Goal: Task Accomplishment & Management: Use online tool/utility

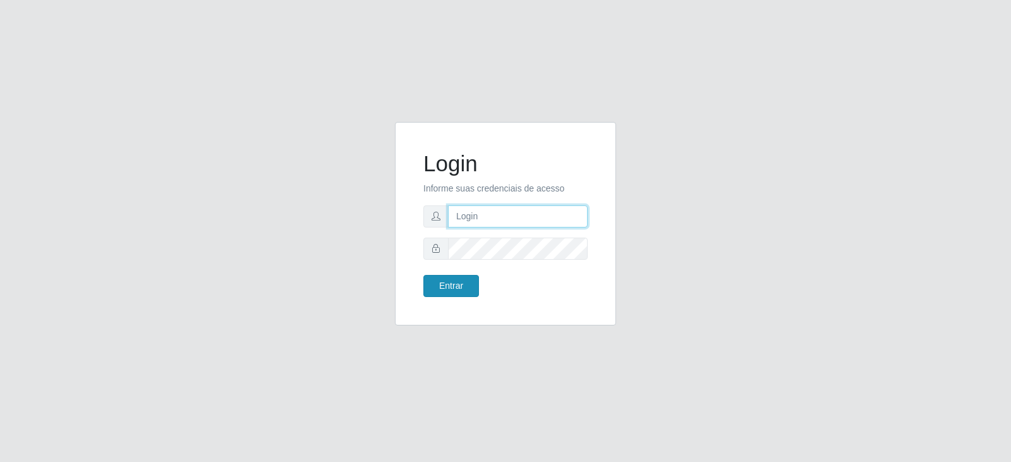
type input "[EMAIL_ADDRESS][DOMAIN_NAME]"
click at [453, 278] on button "Entrar" at bounding box center [451, 286] width 56 height 22
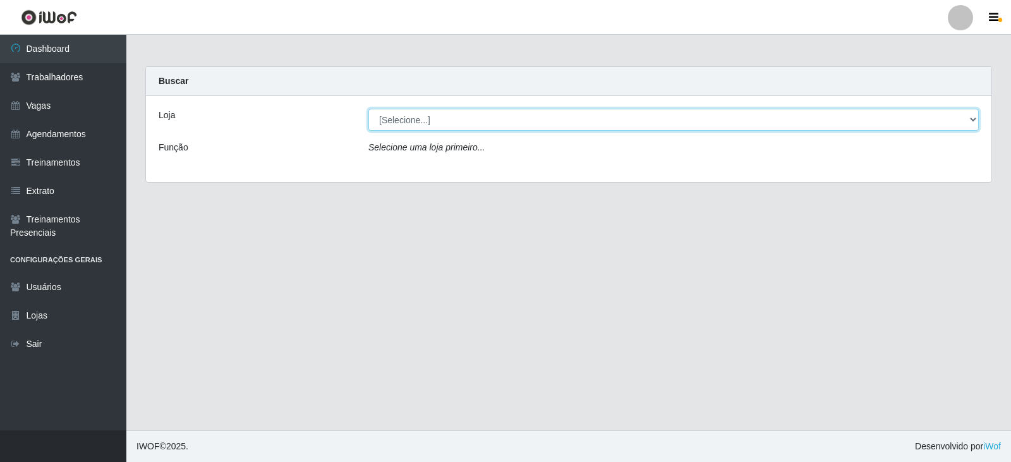
click at [451, 118] on select "[Selecione...] SuperFácil Atacado - Vale do Sol" at bounding box center [673, 120] width 610 height 22
select select "502"
click at [368, 109] on select "[Selecione...] SuperFácil Atacado - Vale do Sol" at bounding box center [673, 120] width 610 height 22
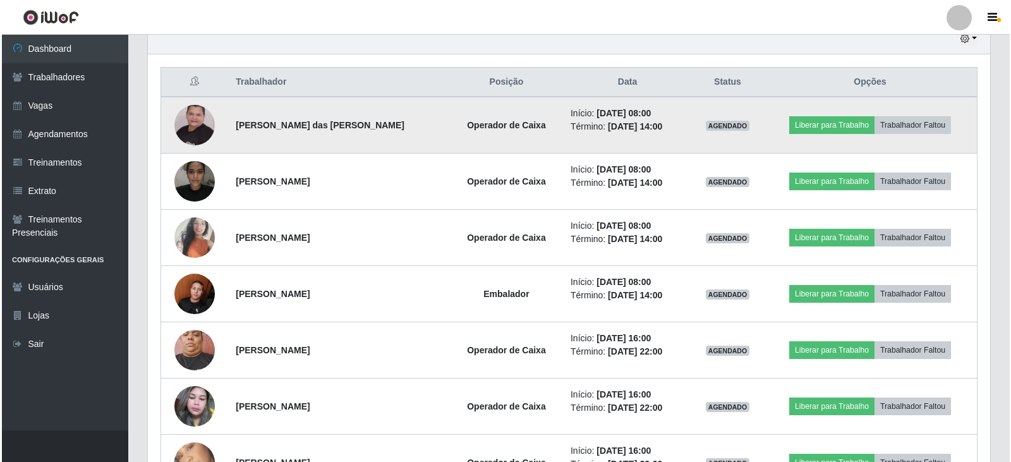
scroll to position [462, 0]
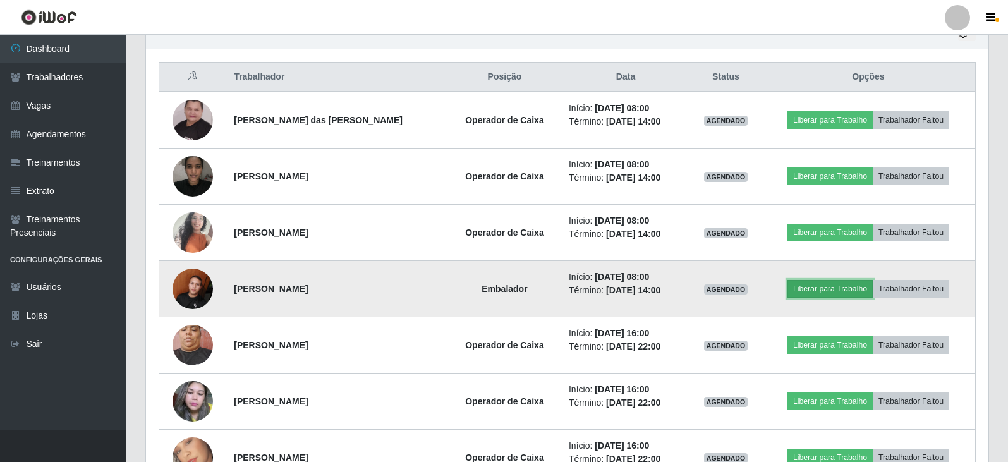
click at [813, 283] on button "Liberar para Trabalho" at bounding box center [829, 289] width 85 height 18
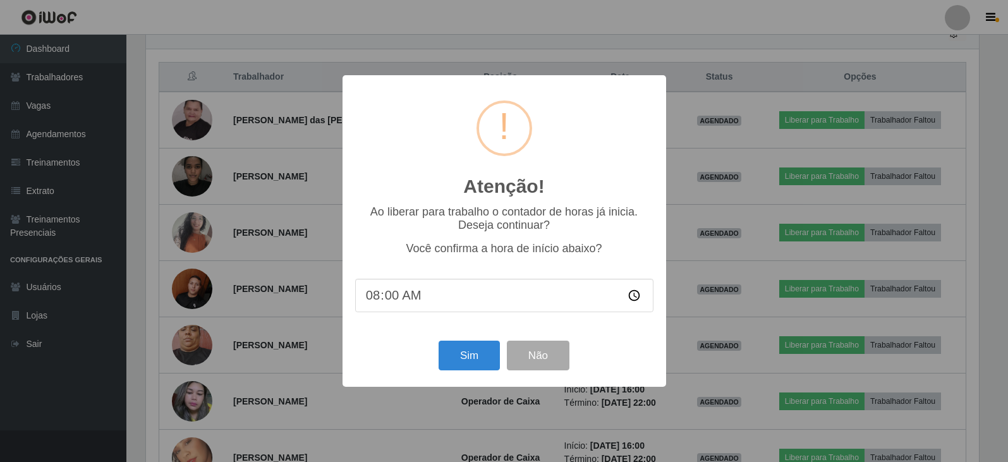
scroll to position [262, 836]
click at [460, 360] on button "Sim" at bounding box center [470, 356] width 61 height 30
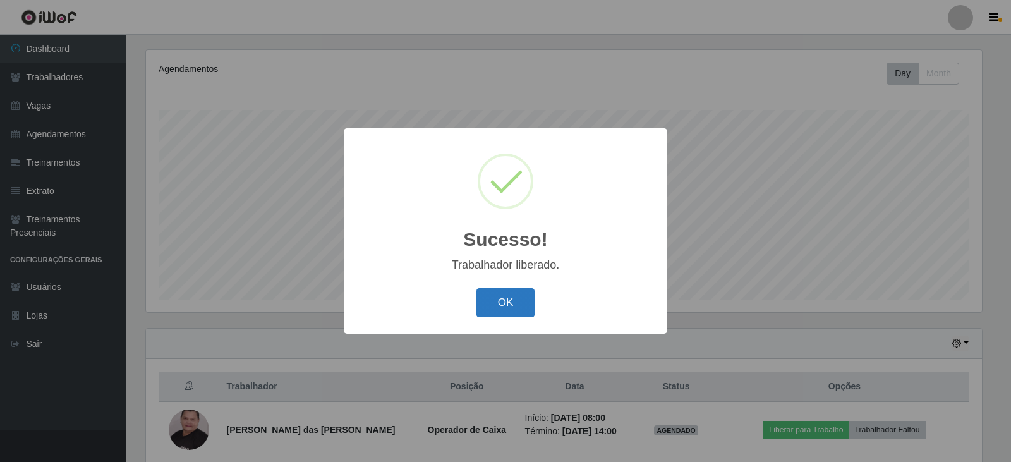
click at [511, 308] on button "OK" at bounding box center [505, 303] width 59 height 30
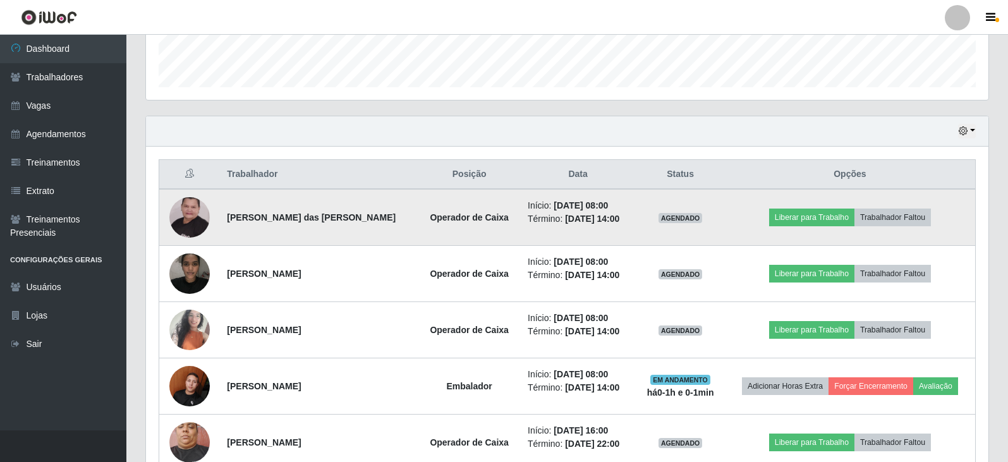
scroll to position [468, 0]
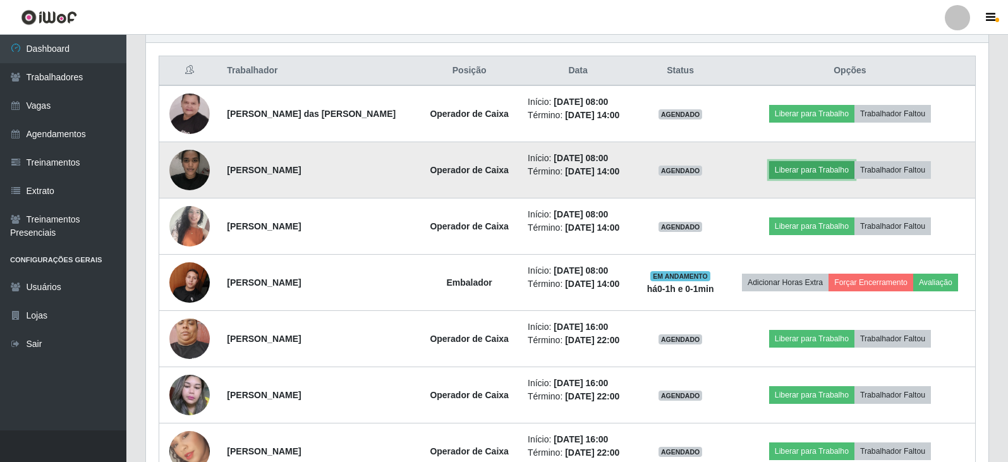
click at [832, 172] on button "Liberar para Trabalho" at bounding box center [811, 170] width 85 height 18
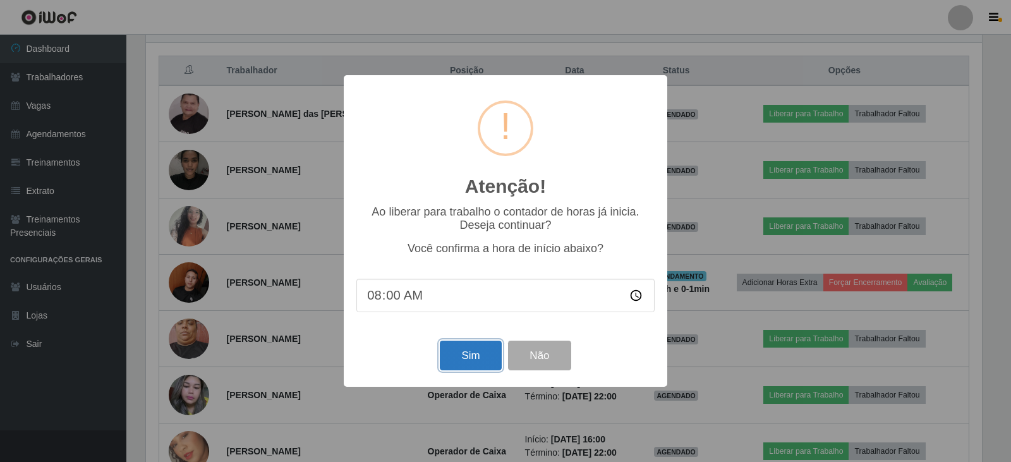
click at [468, 361] on button "Sim" at bounding box center [470, 356] width 61 height 30
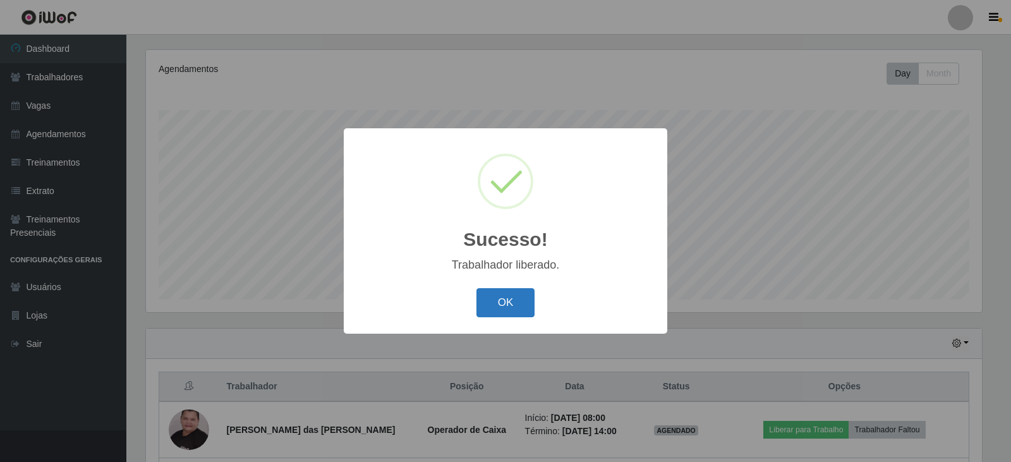
click at [514, 295] on button "OK" at bounding box center [505, 303] width 59 height 30
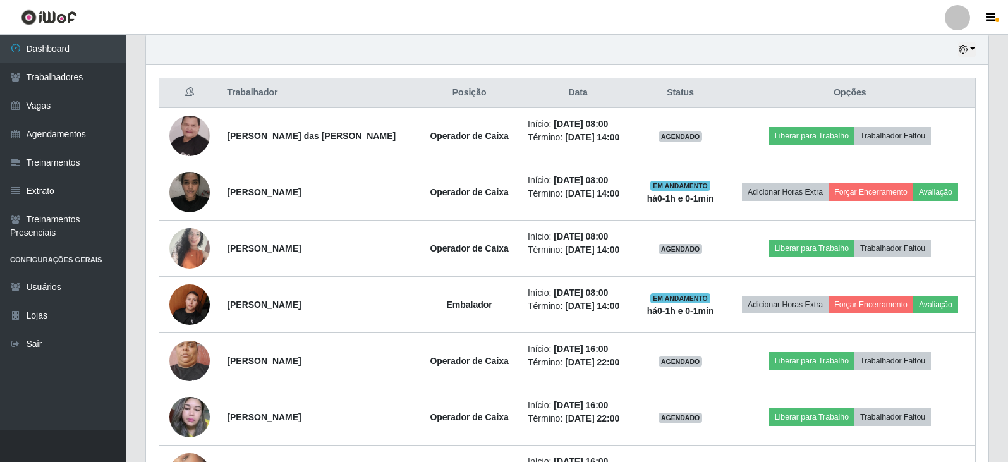
scroll to position [468, 0]
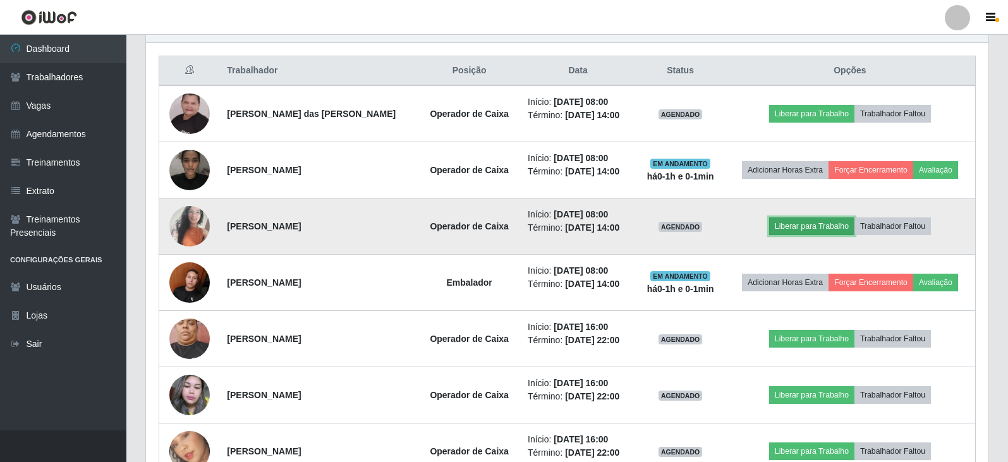
click at [808, 229] on button "Liberar para Trabalho" at bounding box center [811, 226] width 85 height 18
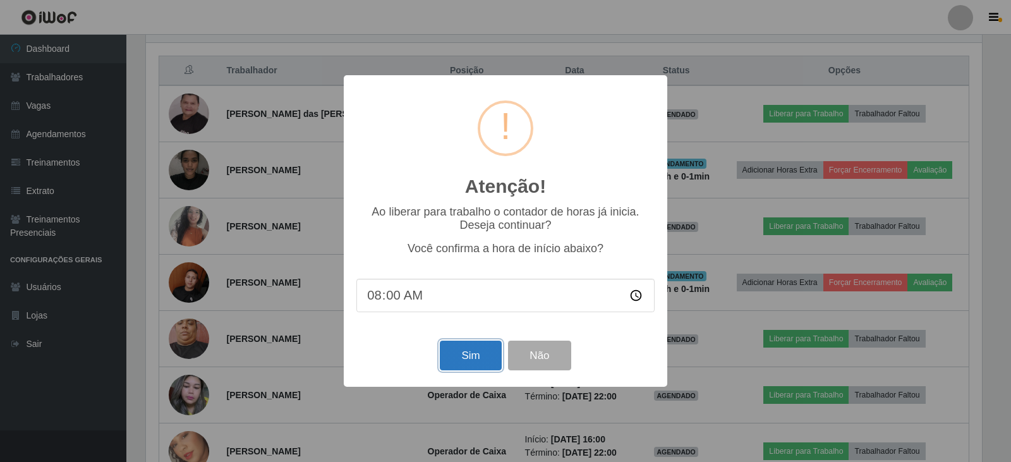
click at [469, 365] on button "Sim" at bounding box center [470, 356] width 61 height 30
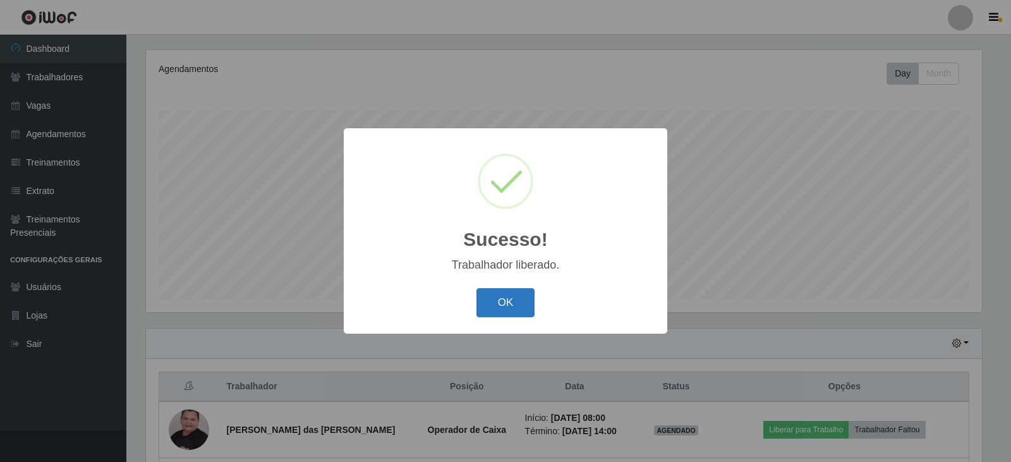
click at [507, 302] on button "OK" at bounding box center [505, 303] width 59 height 30
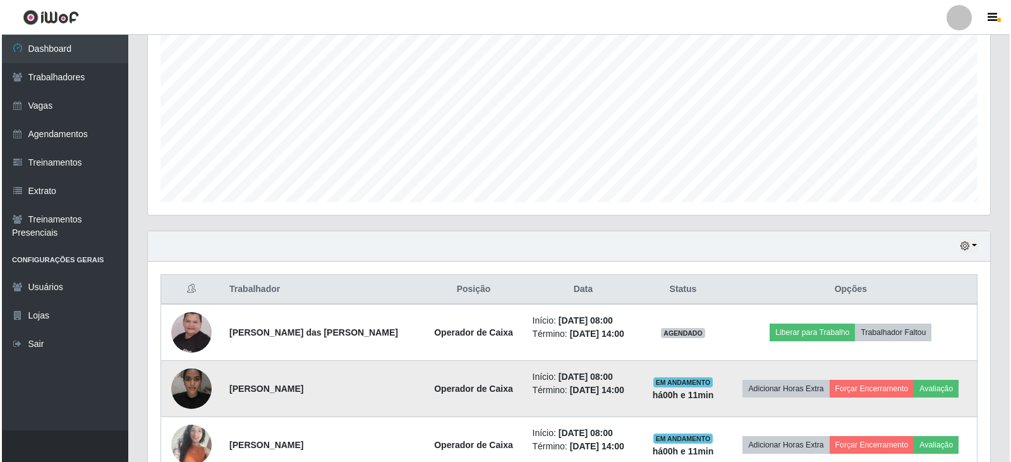
scroll to position [253, 0]
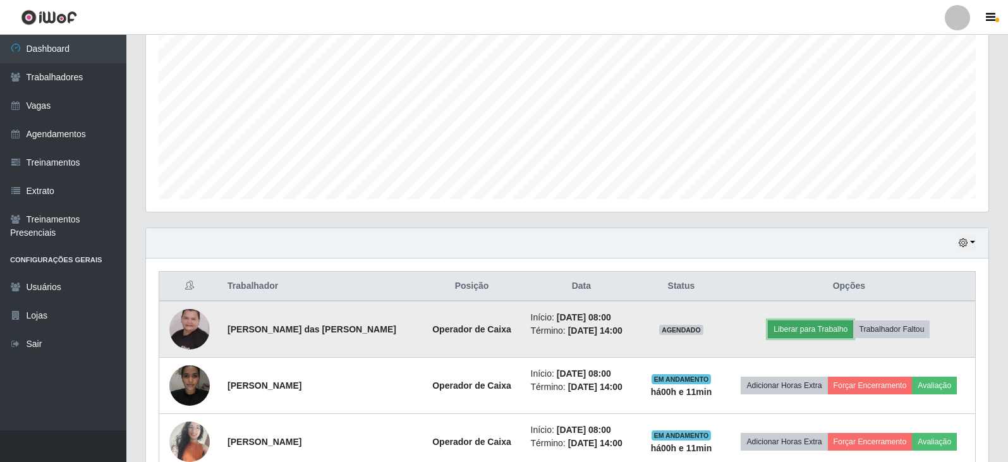
click at [827, 337] on button "Liberar para Trabalho" at bounding box center [810, 329] width 85 height 18
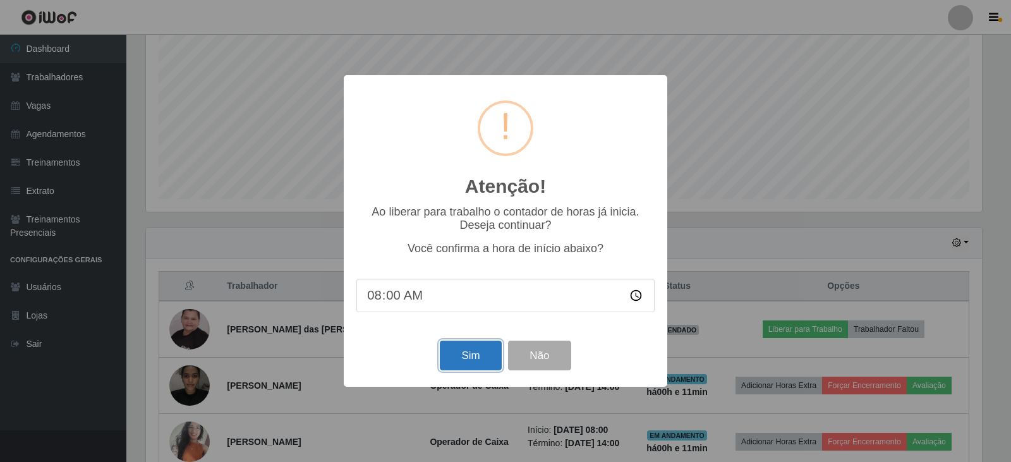
click at [463, 356] on button "Sim" at bounding box center [470, 356] width 61 height 30
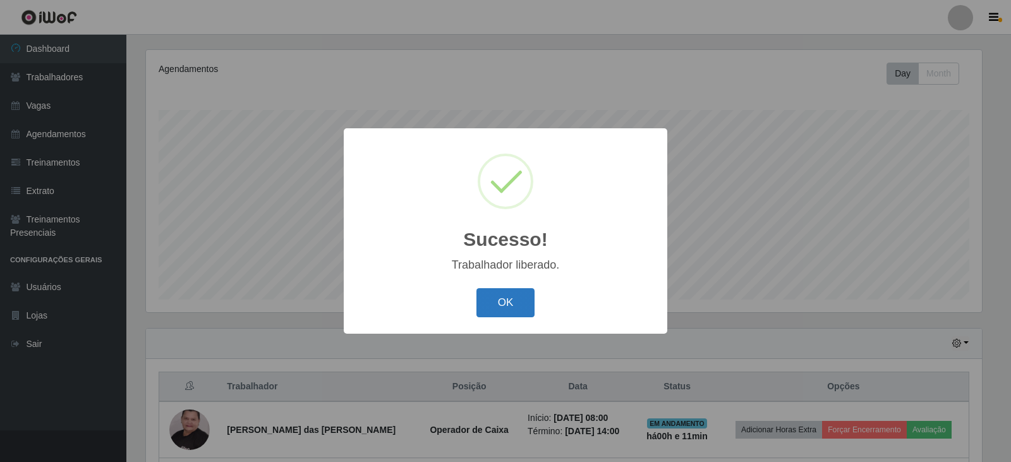
click at [508, 304] on button "OK" at bounding box center [505, 303] width 59 height 30
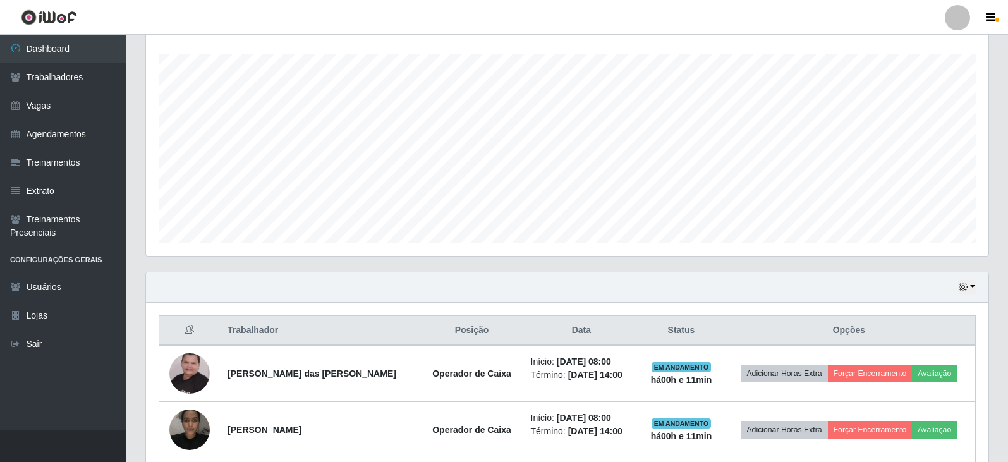
scroll to position [279, 0]
